Goal: Task Accomplishment & Management: Use online tool/utility

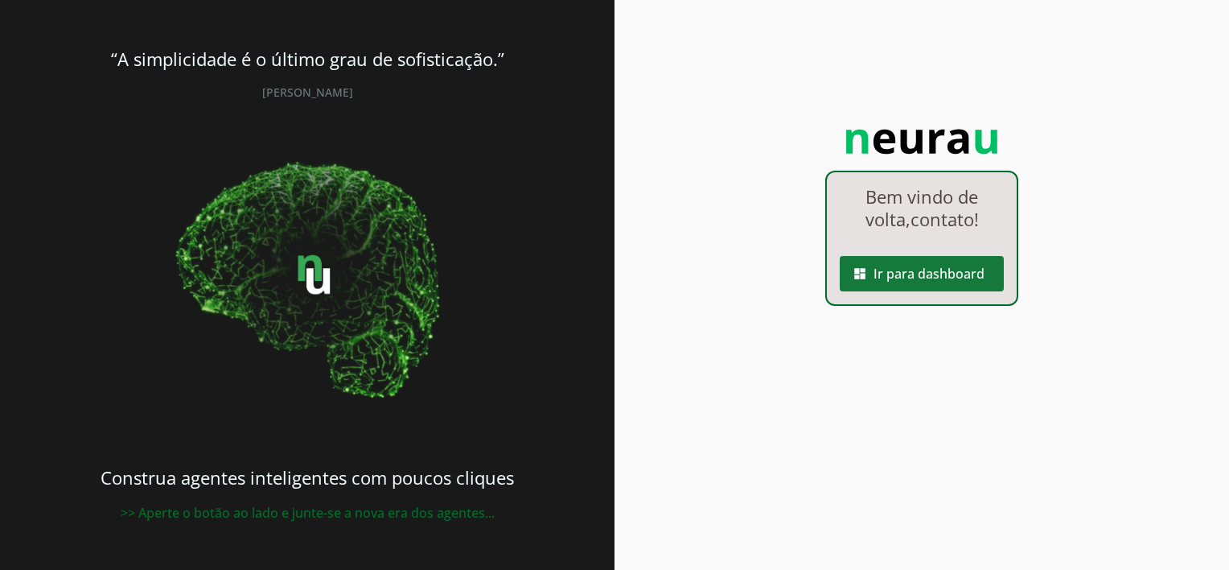
click at [927, 269] on span at bounding box center [922, 273] width 164 height 39
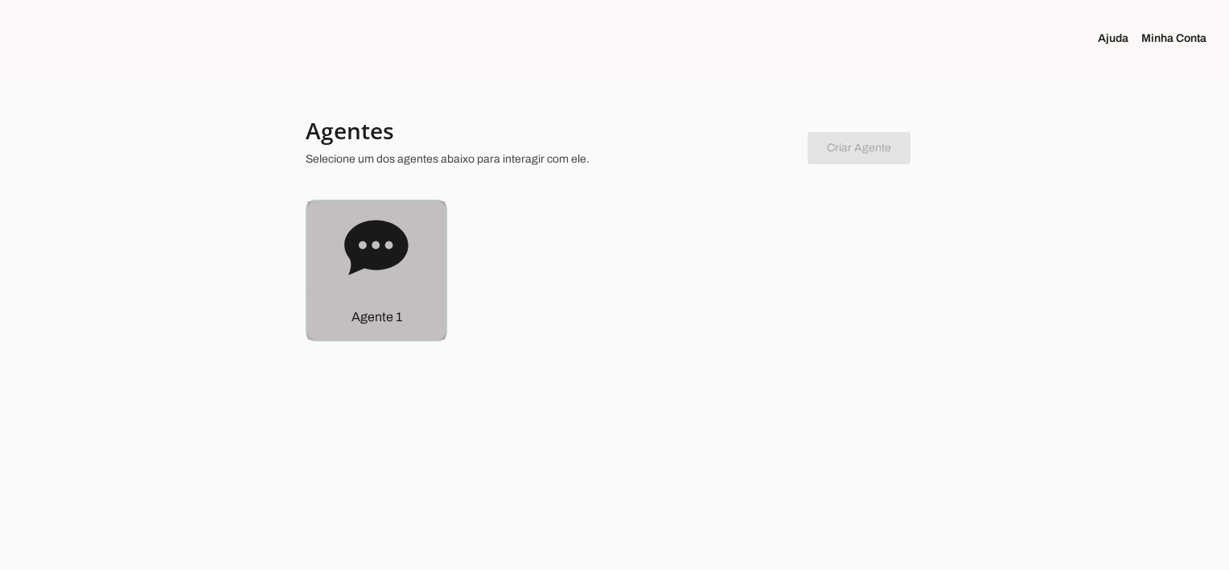
click at [383, 257] on icon at bounding box center [376, 247] width 64 height 55
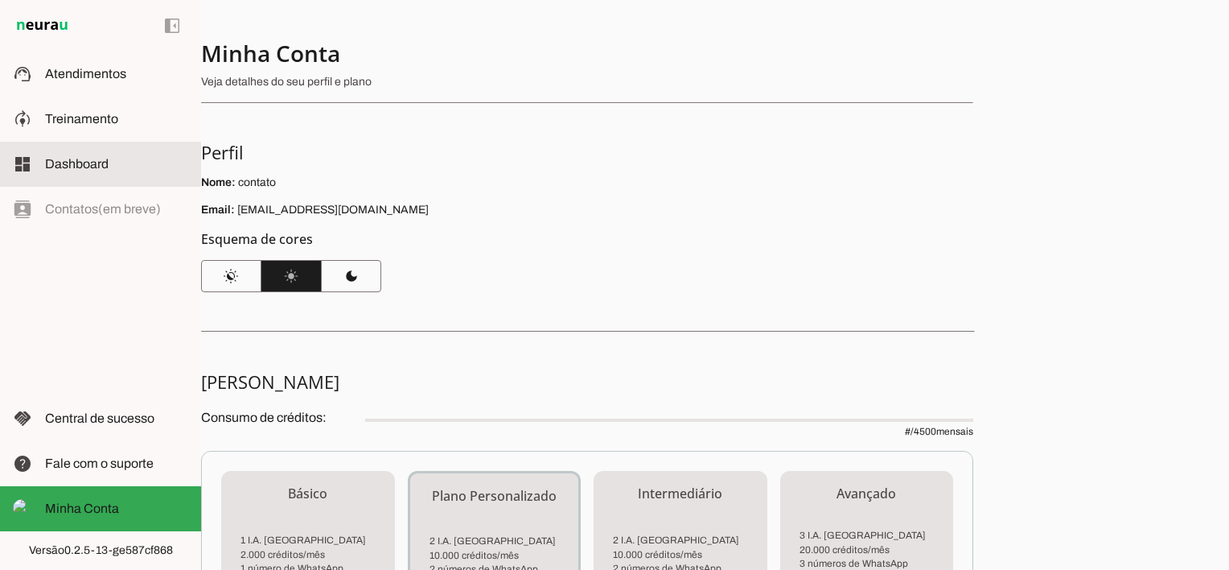
click at [126, 165] on slot at bounding box center [116, 163] width 143 height 19
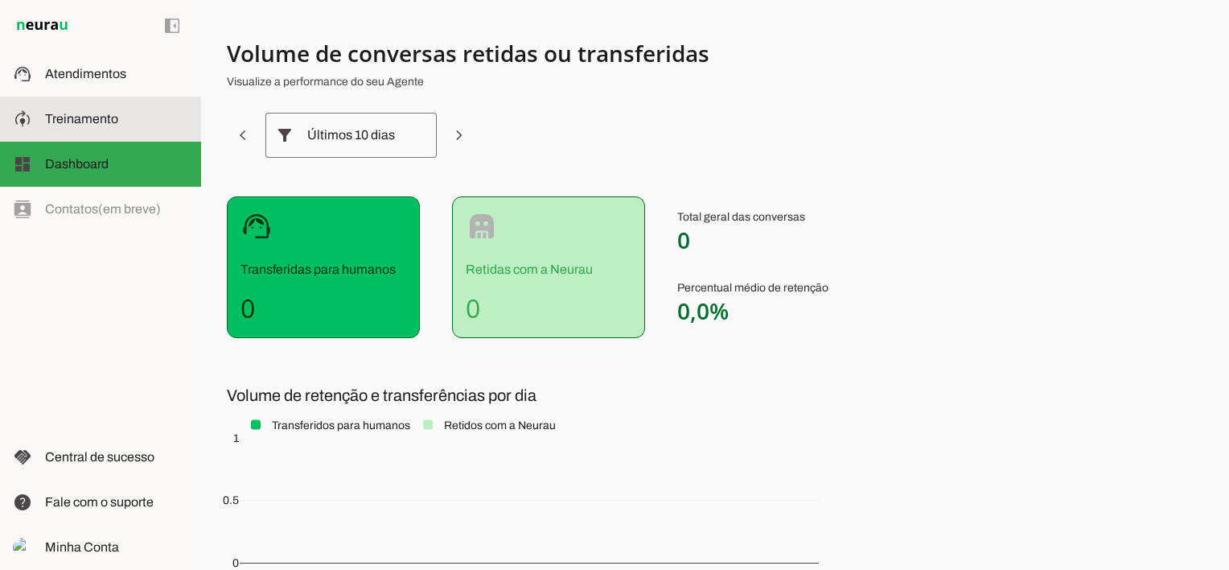
click at [122, 108] on md-item "model_training Treinamento Treinamento" at bounding box center [100, 119] width 201 height 45
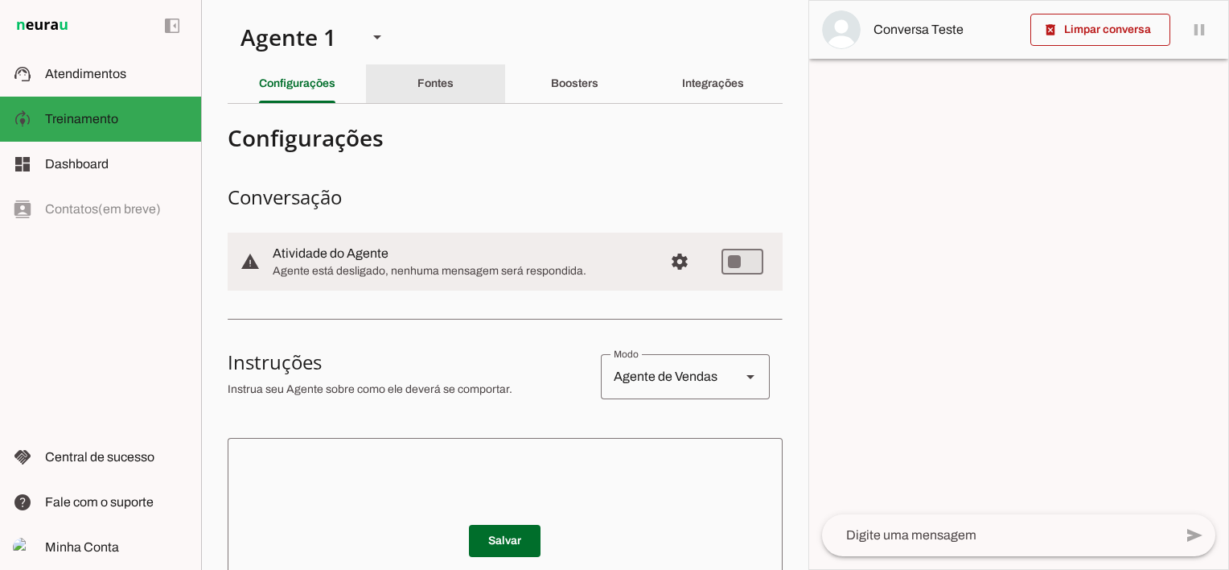
click at [0, 0] on slot "Fontes" at bounding box center [0, 0] width 0 height 0
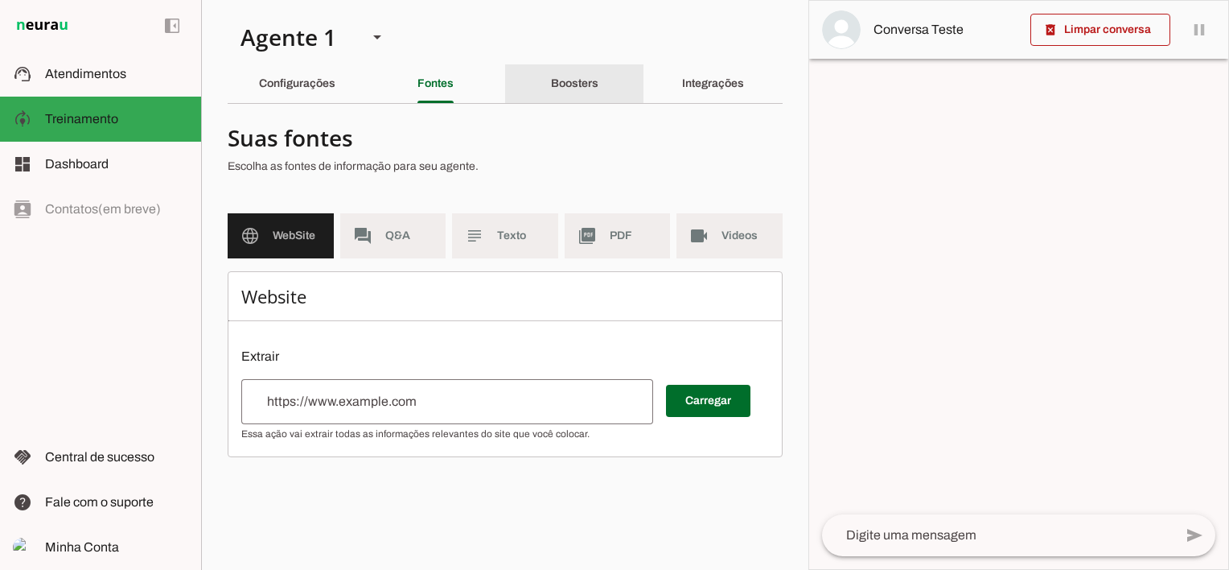
click at [599, 77] on div "Boosters" at bounding box center [574, 83] width 47 height 39
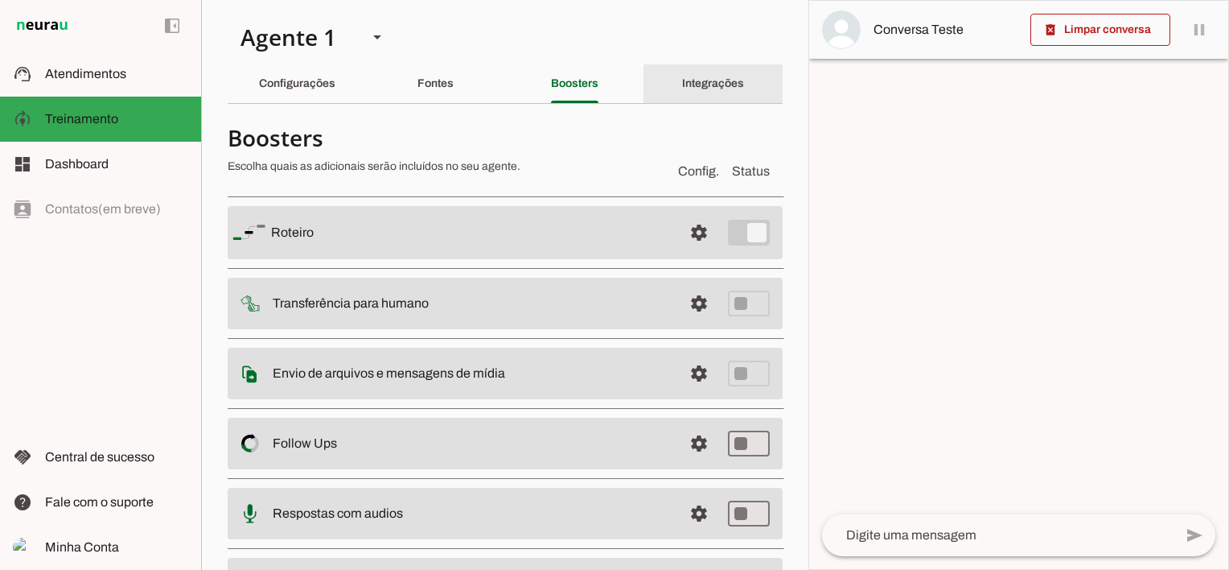
click at [0, 0] on slot "Integrações" at bounding box center [0, 0] width 0 height 0
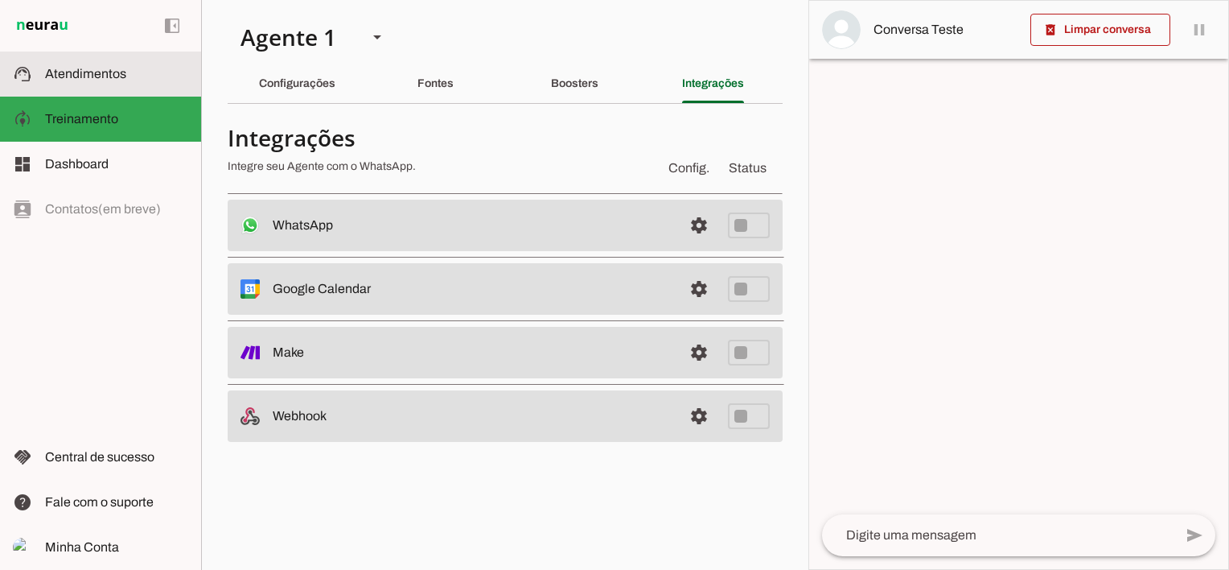
click at [106, 73] on span "Atendimentos" at bounding box center [85, 74] width 81 height 14
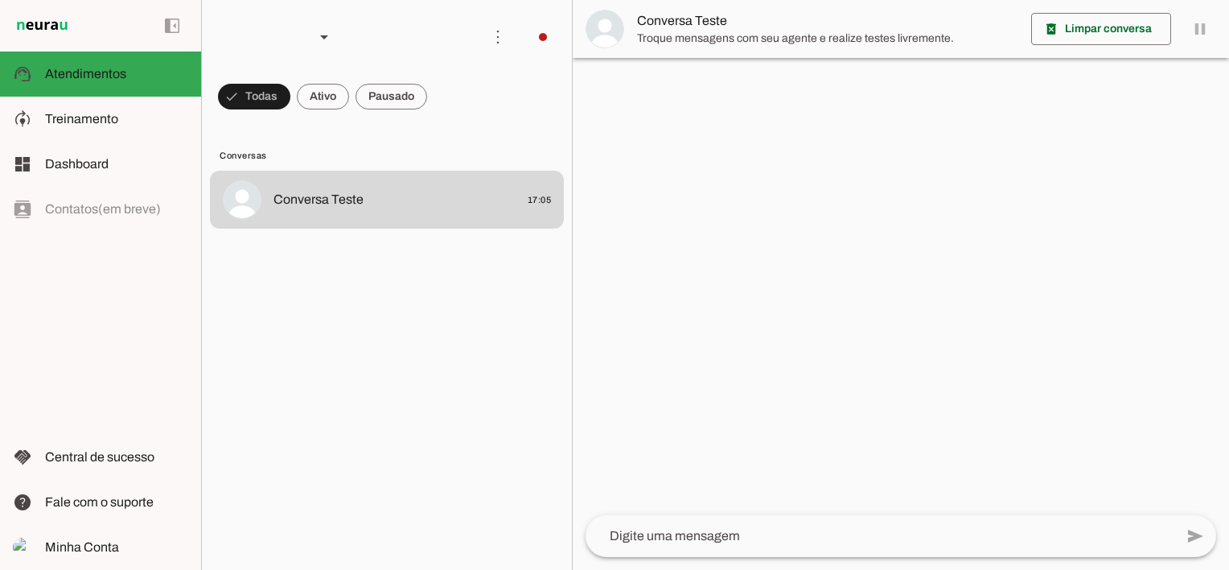
click at [794, 537] on textarea at bounding box center [880, 535] width 589 height 19
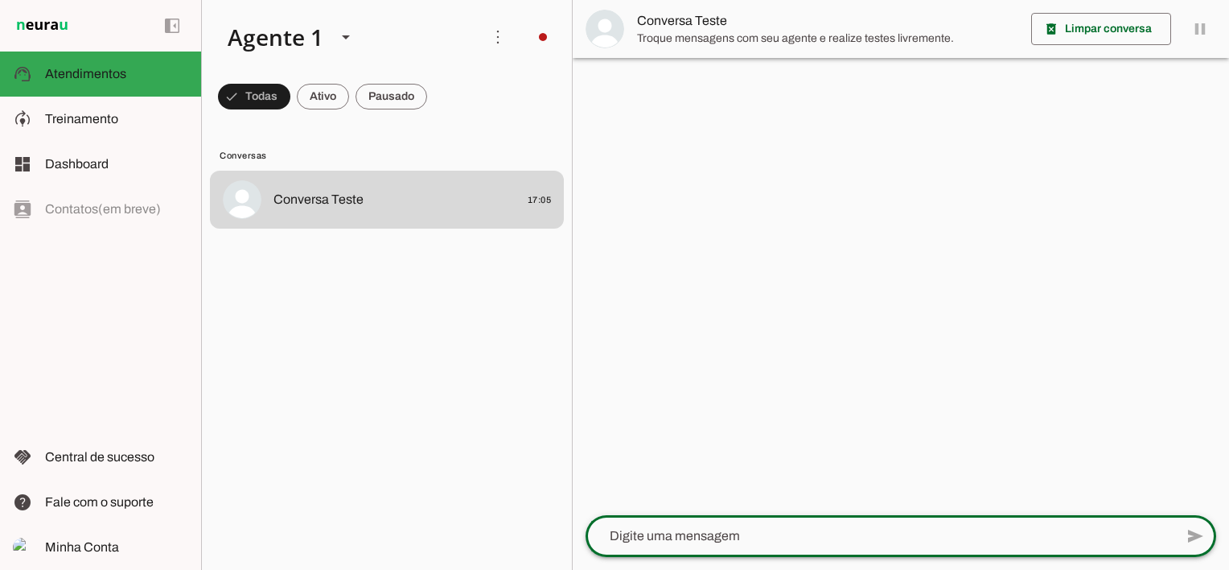
click at [1200, 32] on md-item "Conversa Teste" at bounding box center [901, 29] width 656 height 58
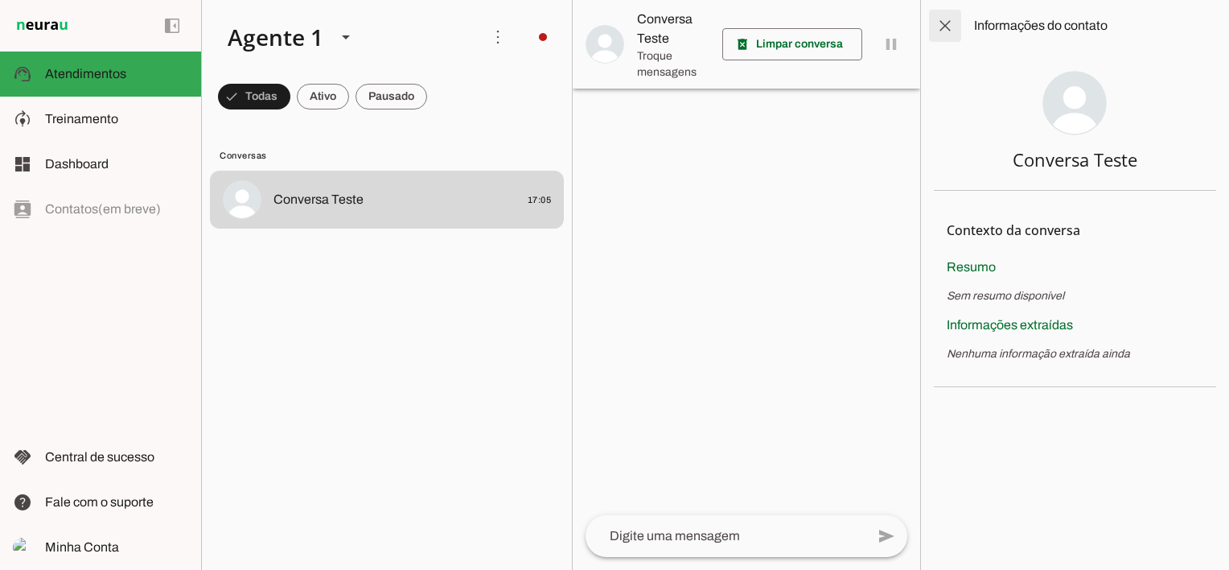
click at [943, 19] on span at bounding box center [945, 25] width 39 height 39
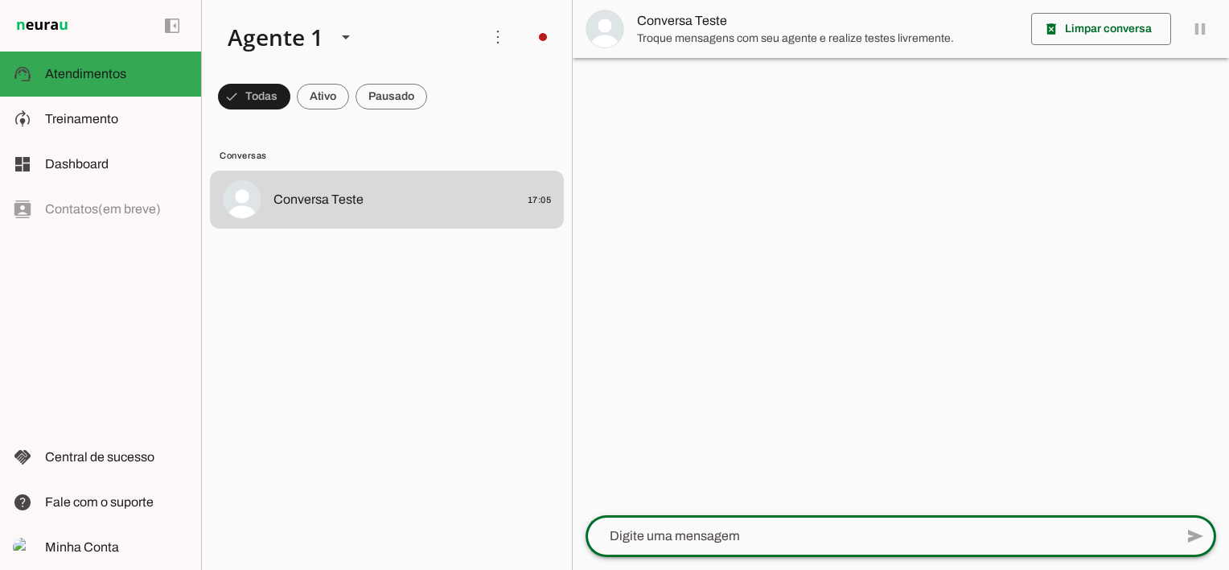
click at [757, 540] on textarea at bounding box center [880, 535] width 589 height 19
type textarea "Olá"
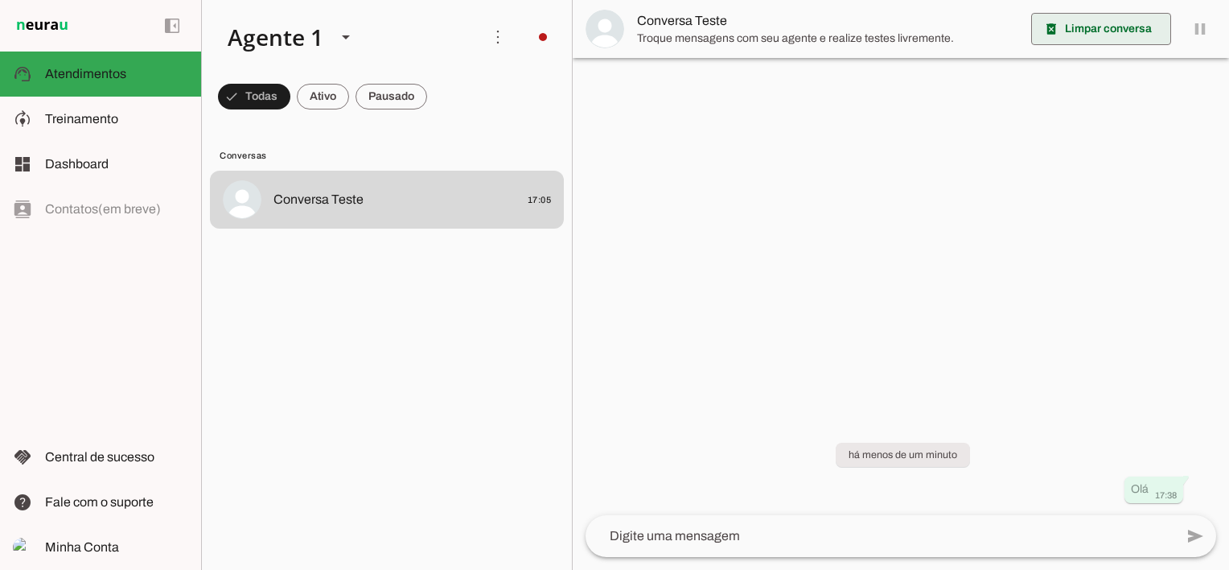
click at [1110, 16] on span at bounding box center [1101, 29] width 140 height 39
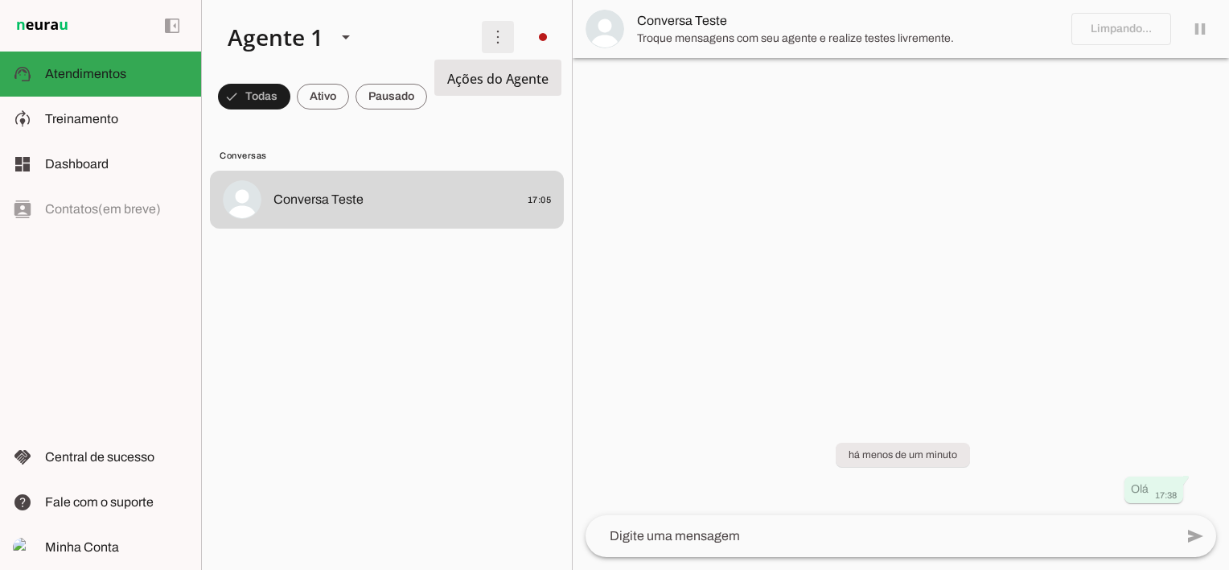
click at [499, 42] on span at bounding box center [498, 37] width 39 height 39
click at [336, 39] on slot at bounding box center [345, 36] width 19 height 19
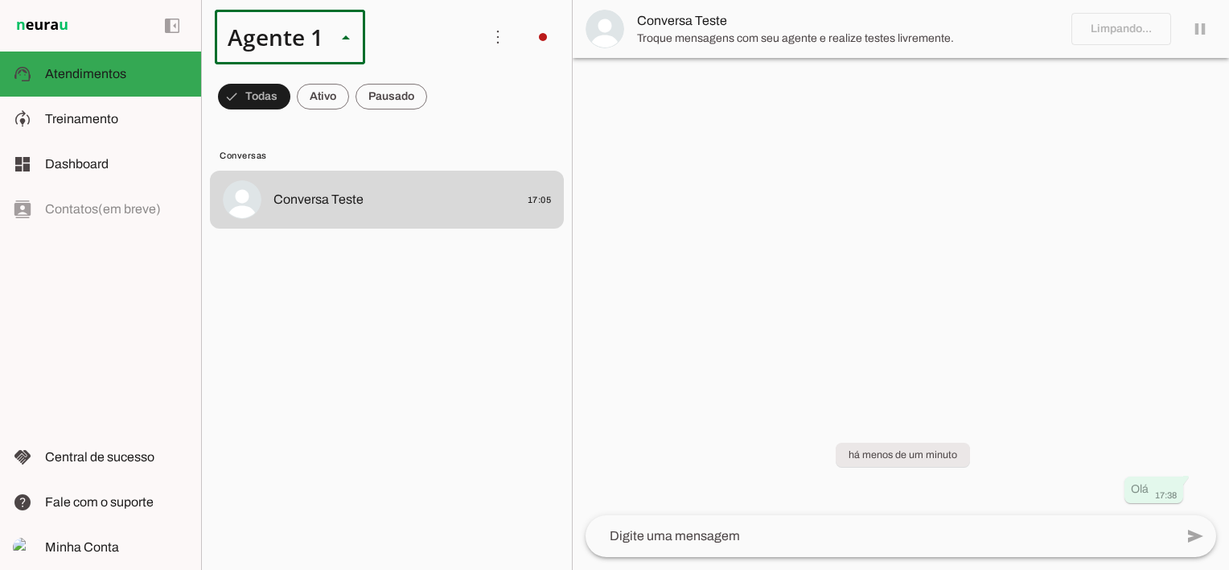
click at [270, 35] on div "Agente 1" at bounding box center [269, 37] width 109 height 55
click at [274, 36] on div "Agente 1" at bounding box center [269, 37] width 109 height 55
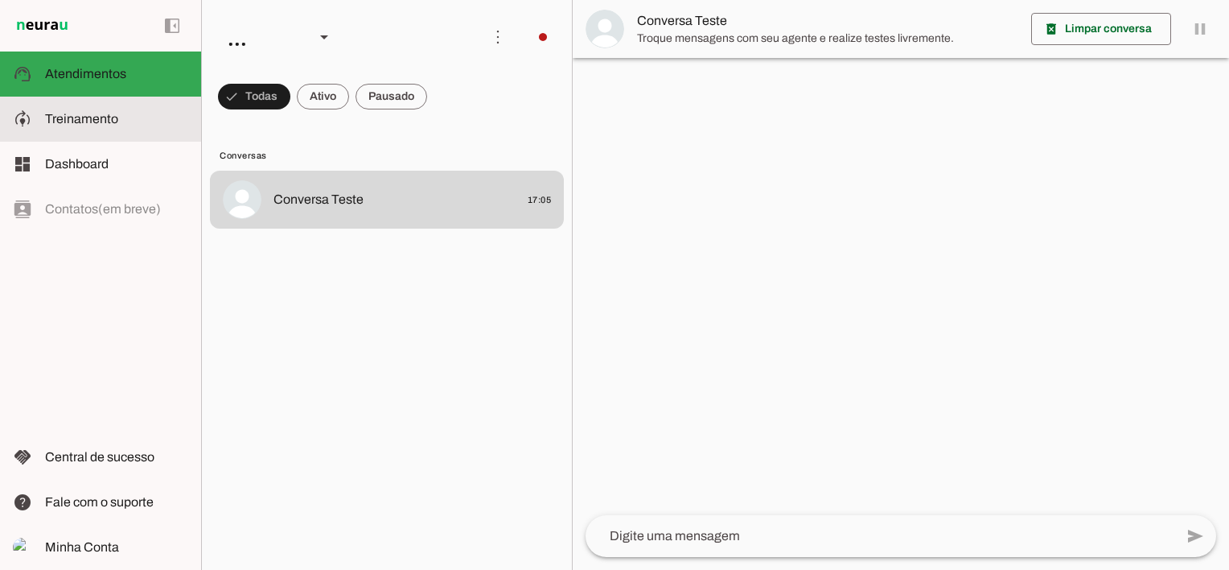
click at [113, 113] on span "Treinamento" at bounding box center [81, 119] width 73 height 14
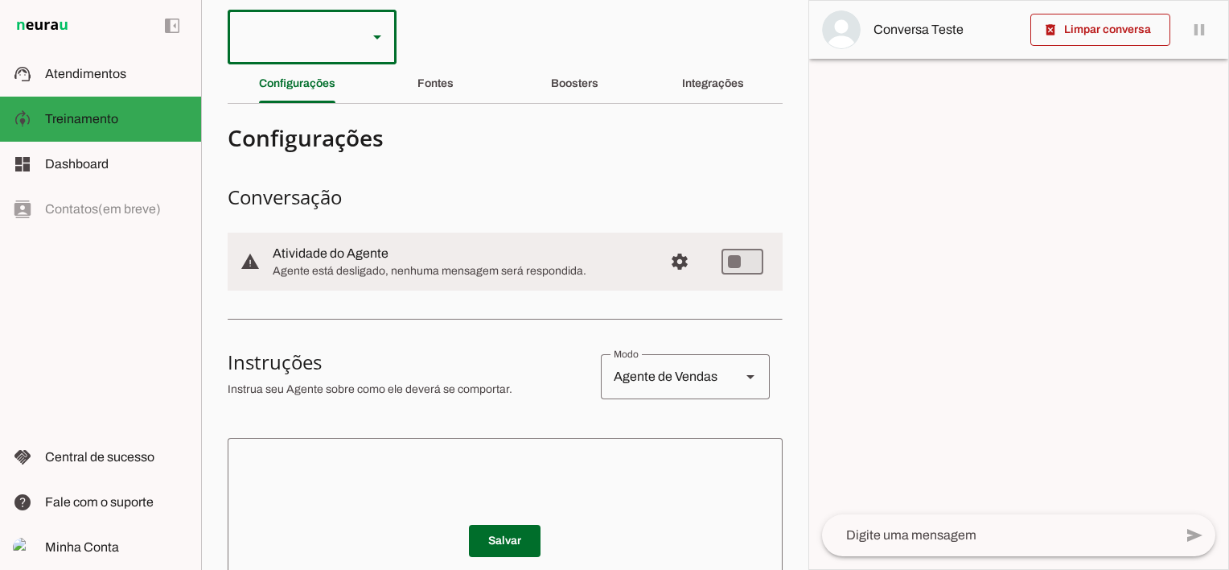
click at [377, 32] on slot at bounding box center [377, 36] width 19 height 19
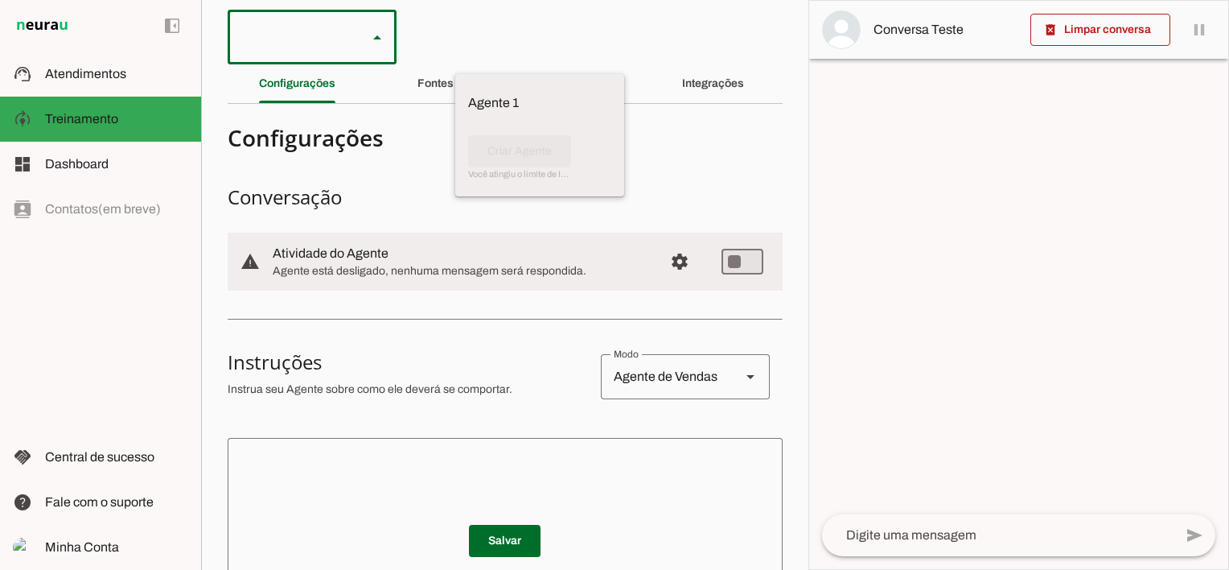
click at [377, 32] on slot at bounding box center [377, 36] width 19 height 19
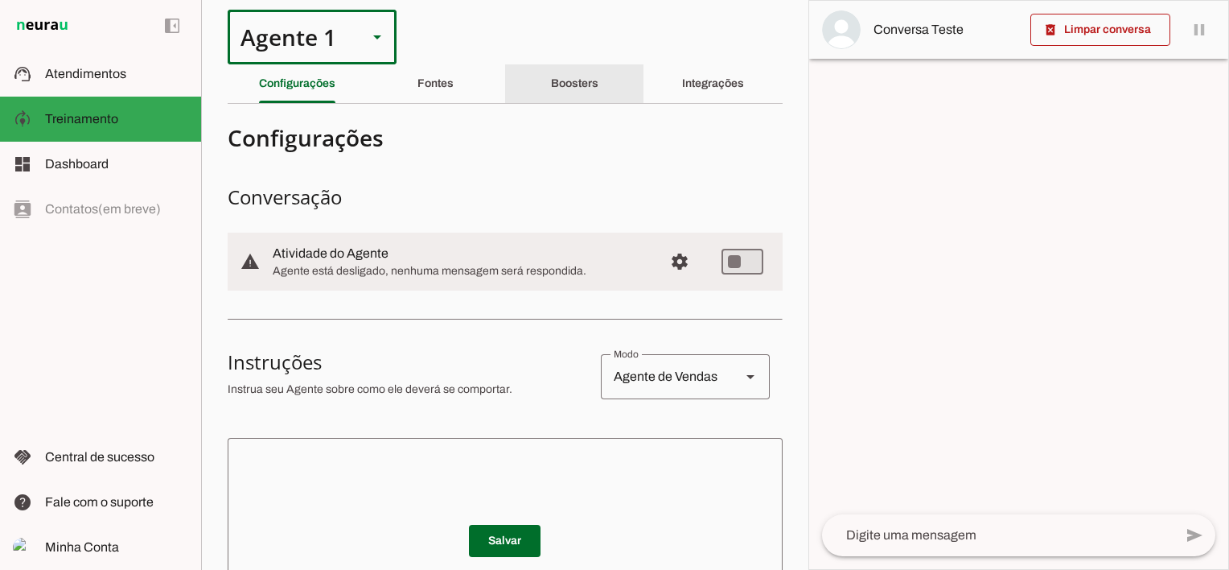
click at [571, 94] on div "Boosters" at bounding box center [574, 83] width 47 height 39
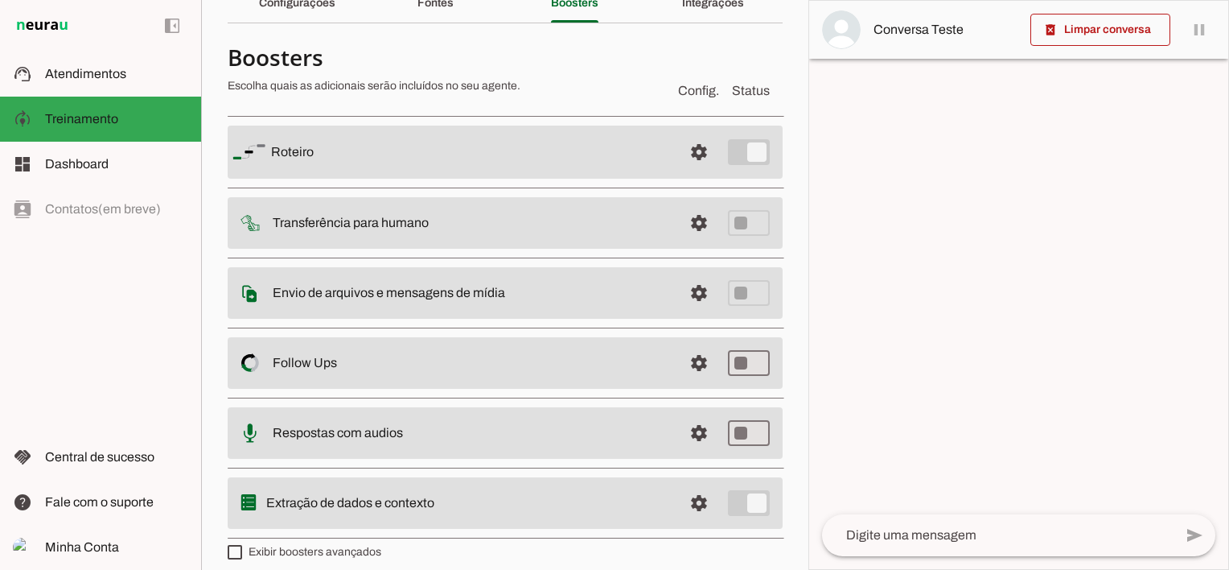
scroll to position [93, 0]
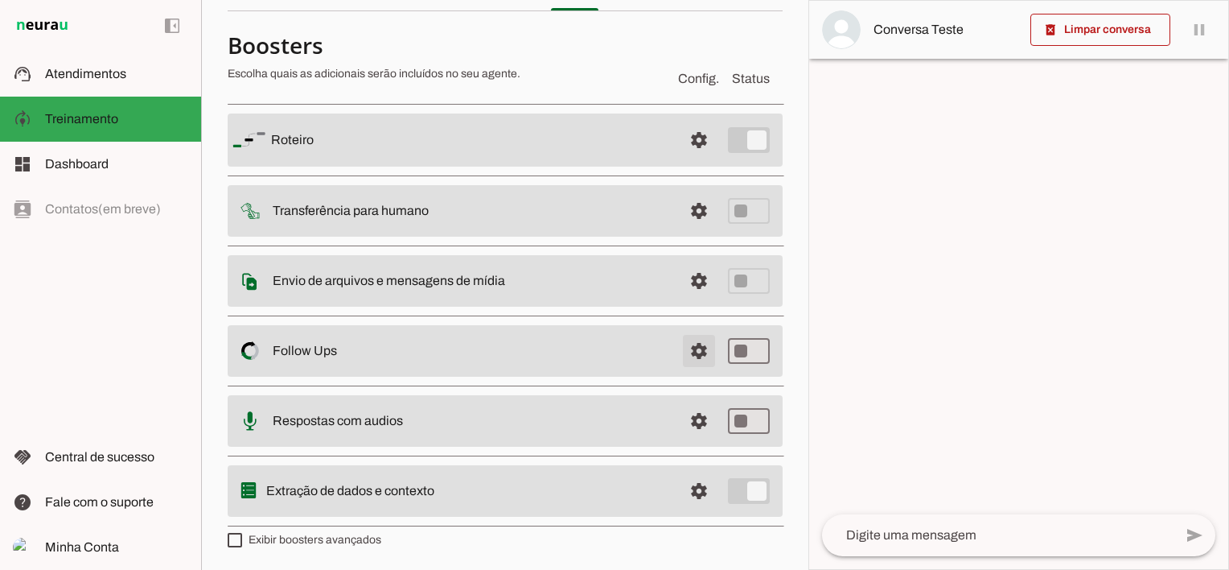
click at [680, 159] on span at bounding box center [699, 140] width 39 height 39
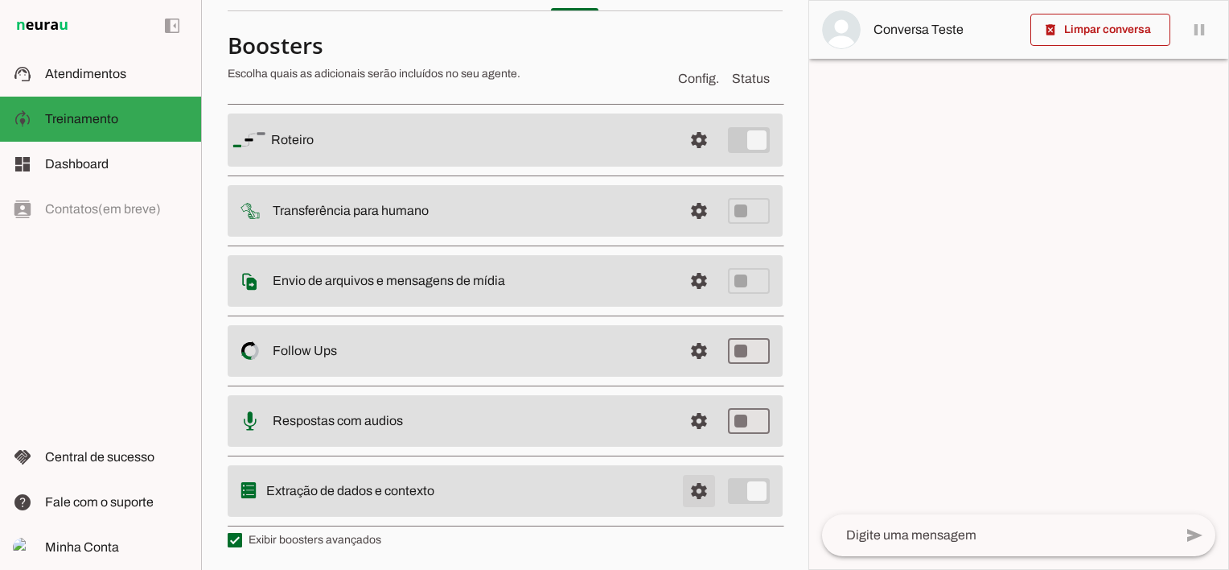
click at [683, 159] on span at bounding box center [699, 140] width 39 height 39
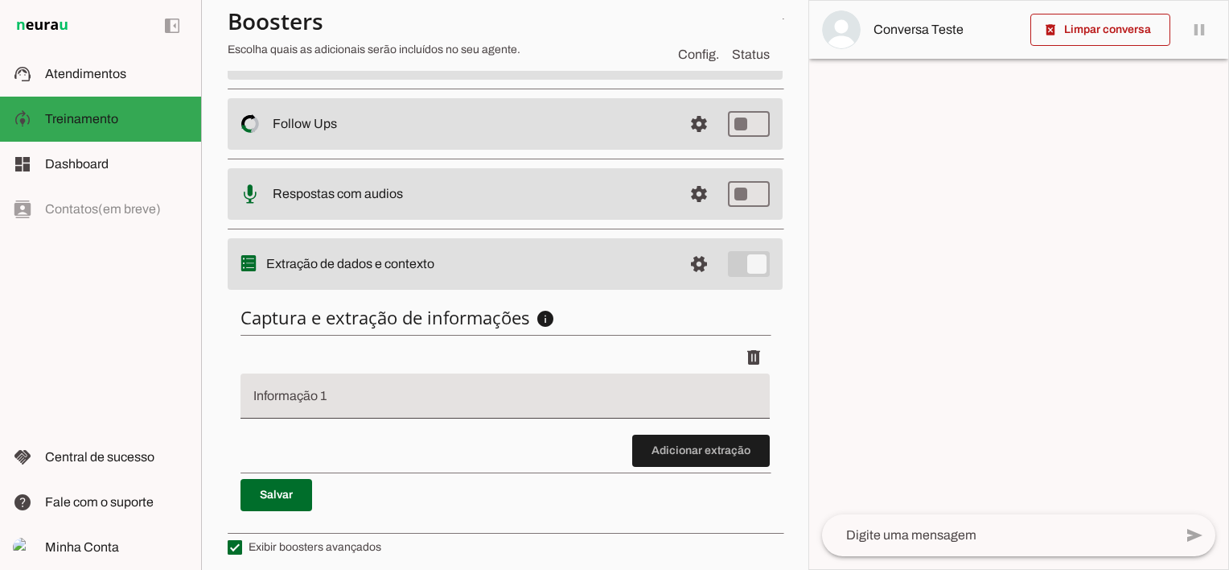
scroll to position [322, 0]
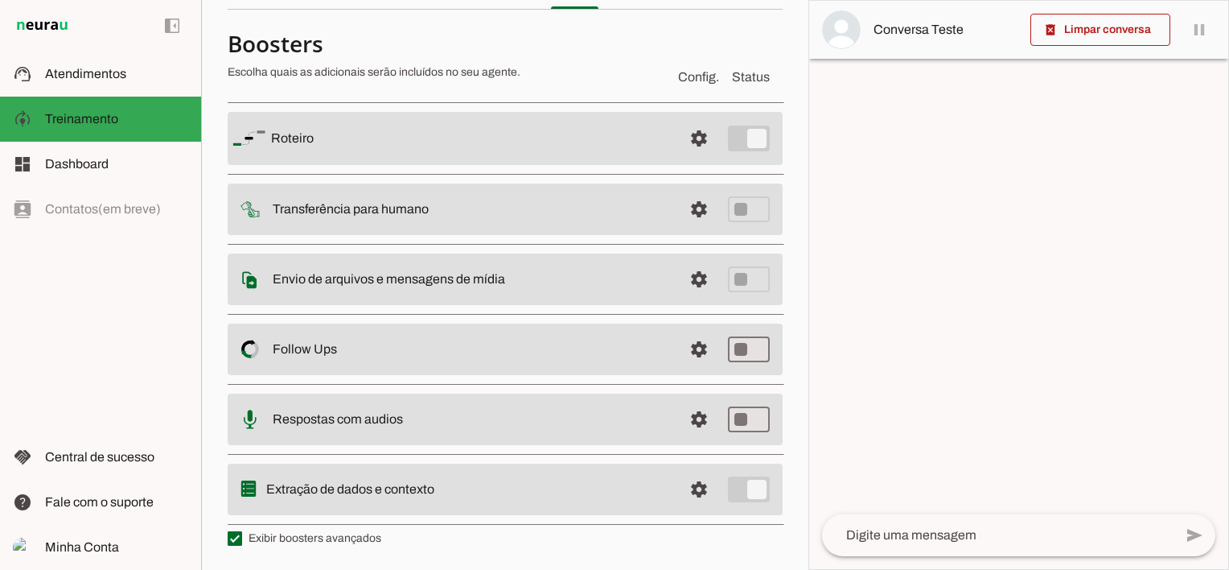
scroll to position [93, 0]
